Goal: Task Accomplishment & Management: Complete application form

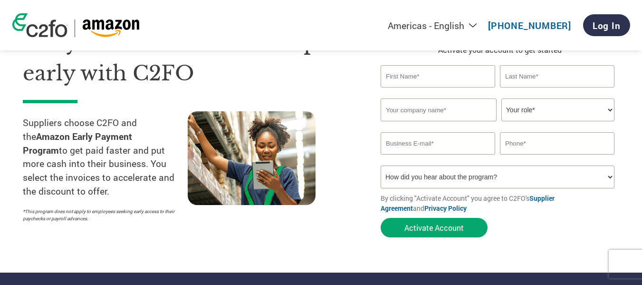
scroll to position [48, 0]
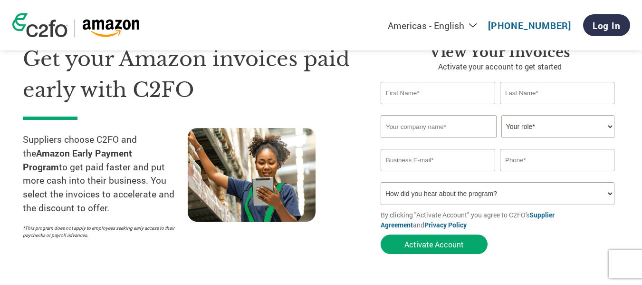
click at [423, 89] on input "text" at bounding box center [438, 93] width 114 height 22
type input "[PERSON_NAME]"
type input "DTE Indústria e Comércio de Bebidas"
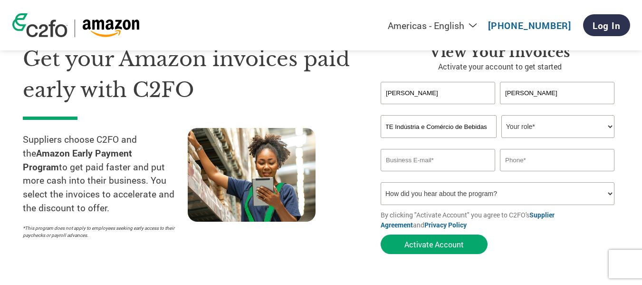
scroll to position [0, 0]
click at [606, 124] on select "Your role* CFO Controller Credit Manager Finance Director Treasurer CEO Preside…" at bounding box center [557, 126] width 113 height 23
select select "OWNER_FOUNDER"
click at [501, 115] on select "Your role* CFO Controller Credit Manager Finance Director Treasurer CEO Preside…" at bounding box center [557, 126] width 113 height 23
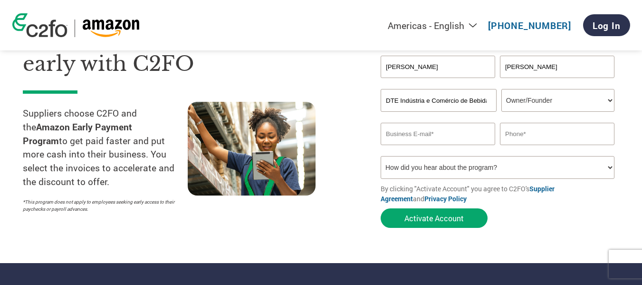
scroll to position [95, 0]
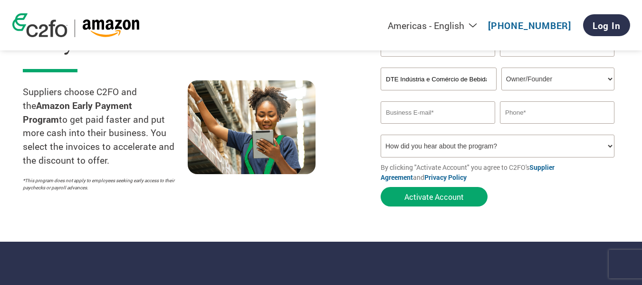
click at [450, 114] on input "email" at bounding box center [438, 112] width 114 height 22
type input "roberto@babuxca.com.br"
type input "11972809194"
click at [536, 143] on select "How did you hear about the program? Received a letter Email Social Media Online…" at bounding box center [498, 145] width 234 height 23
select select "Email"
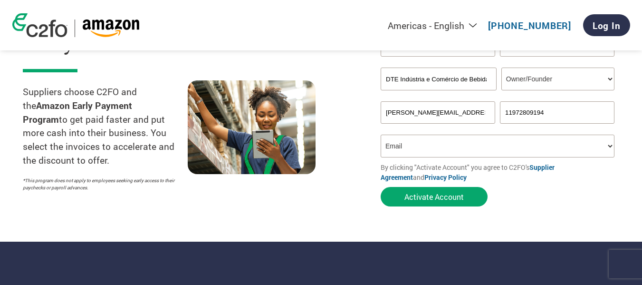
click at [381, 134] on select "How did you hear about the program? Received a letter Email Social Media Online…" at bounding box center [498, 145] width 234 height 23
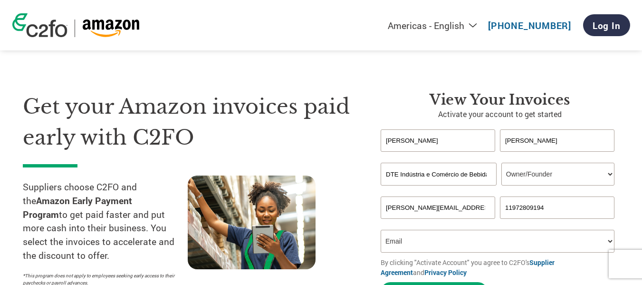
scroll to position [143, 0]
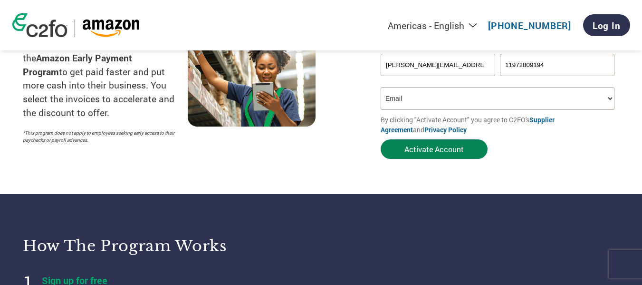
click at [428, 148] on button "Activate Account" at bounding box center [434, 148] width 107 height 19
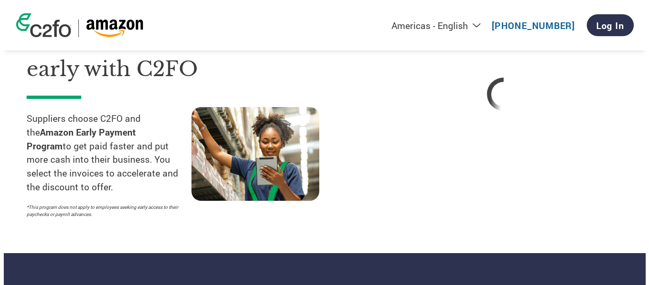
scroll to position [0, 0]
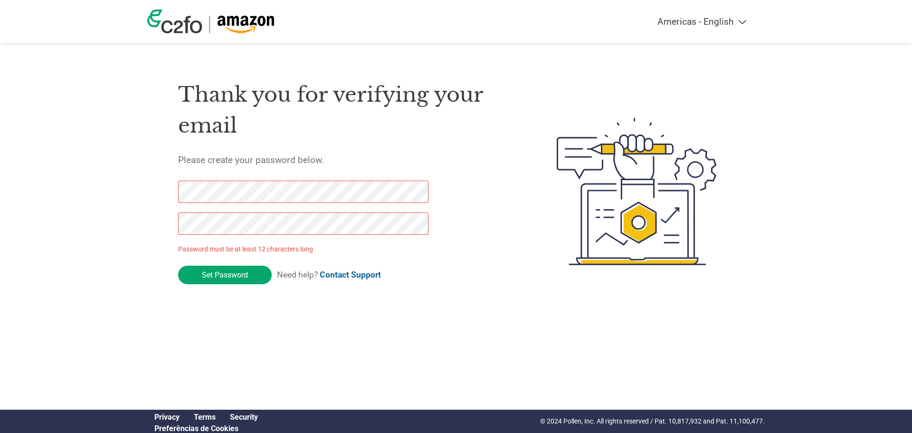
click at [214, 210] on div at bounding box center [298, 213] width 240 height 64
click at [226, 277] on input "Set Password" at bounding box center [225, 275] width 94 height 19
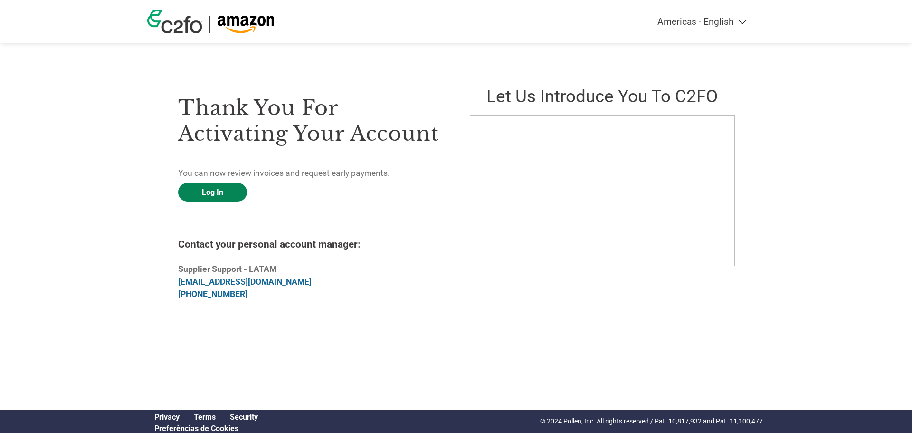
click at [215, 189] on link "Log In" at bounding box center [212, 192] width 69 height 19
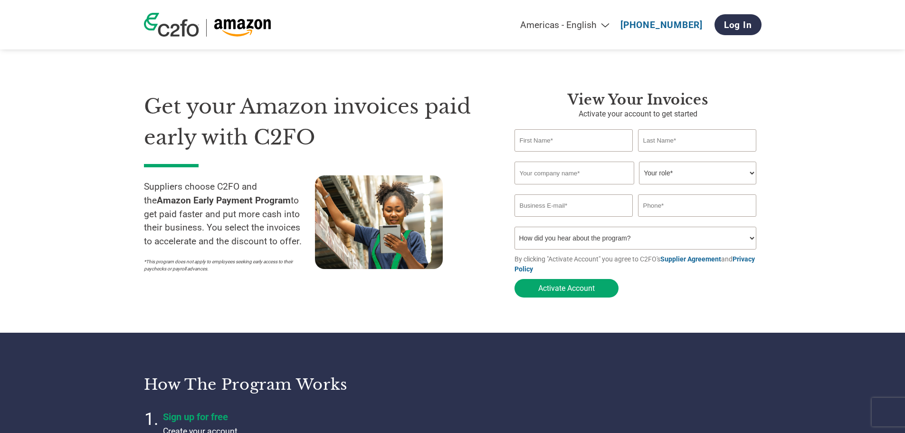
click at [587, 147] on input "text" at bounding box center [574, 140] width 119 height 22
type input "[PERSON_NAME]"
type input "OH Spirits"
click at [668, 169] on select "Your role* CFO Controller Credit Manager Finance Director Treasurer CEO Preside…" at bounding box center [697, 173] width 117 height 23
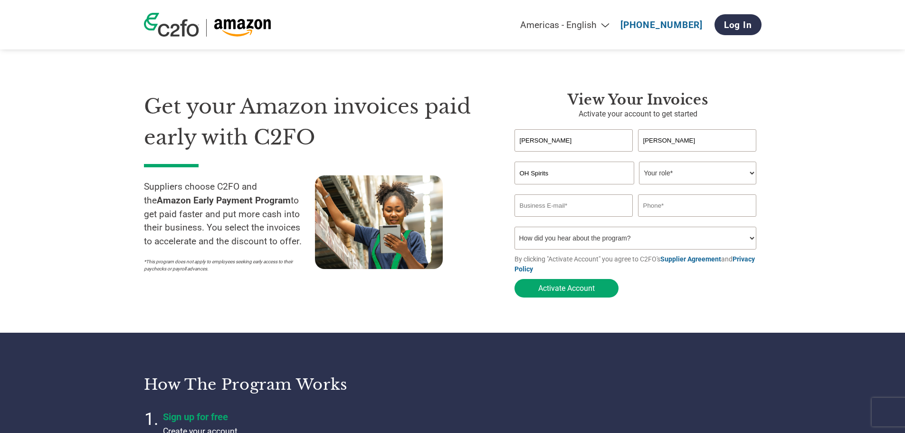
select select "OWNER_FOUNDER"
click at [639, 162] on select "Your role* CFO Controller Credit Manager Finance Director Treasurer CEO Preside…" at bounding box center [697, 173] width 117 height 23
click at [589, 207] on input "email" at bounding box center [574, 205] width 119 height 22
type input "roberto@babuxca.com.br"
type input "11999822642"
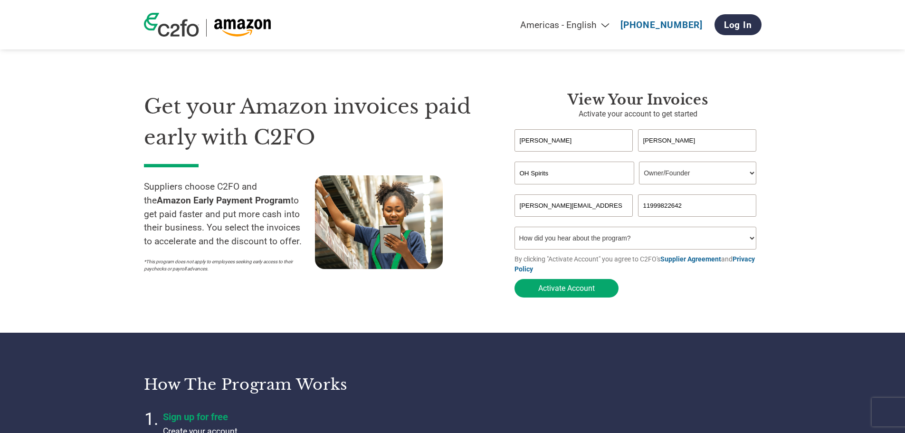
click at [640, 243] on select "How did you hear about the program? Received a letter Email Social Media Online…" at bounding box center [636, 238] width 242 height 23
select select "Email"
click at [515, 229] on select "How did you hear about the program? Received a letter Email Social Media Online…" at bounding box center [636, 238] width 242 height 23
click at [571, 288] on button "Activate Account" at bounding box center [567, 288] width 104 height 19
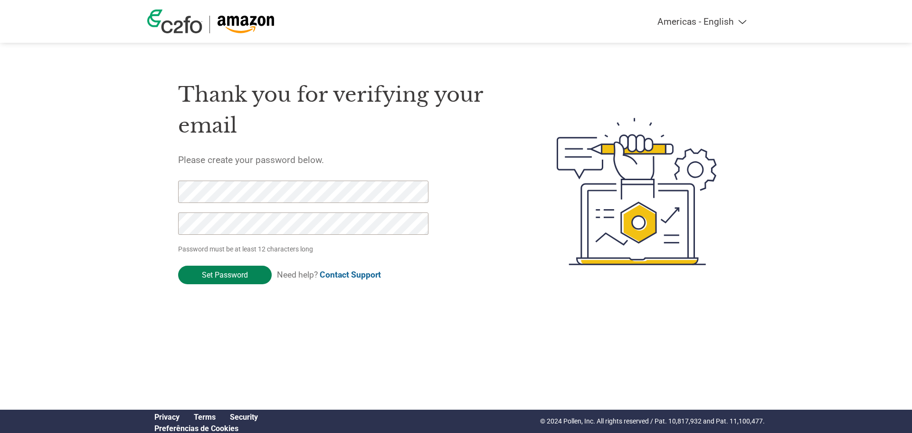
click at [232, 269] on input "Set Password" at bounding box center [225, 275] width 94 height 19
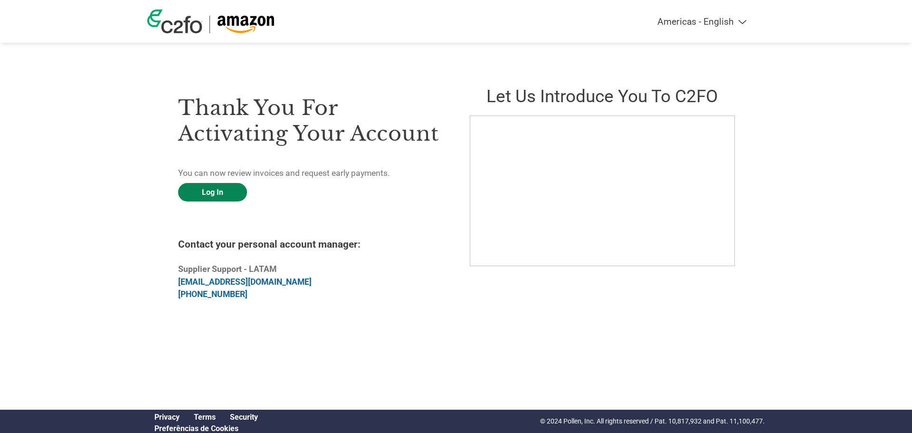
click at [201, 191] on link "Log In" at bounding box center [212, 192] width 69 height 19
